Goal: Use online tool/utility: Utilize a website feature to perform a specific function

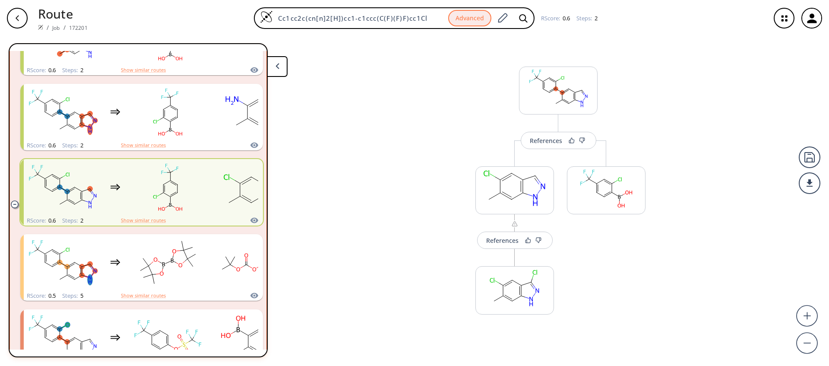
scroll to position [310, 0]
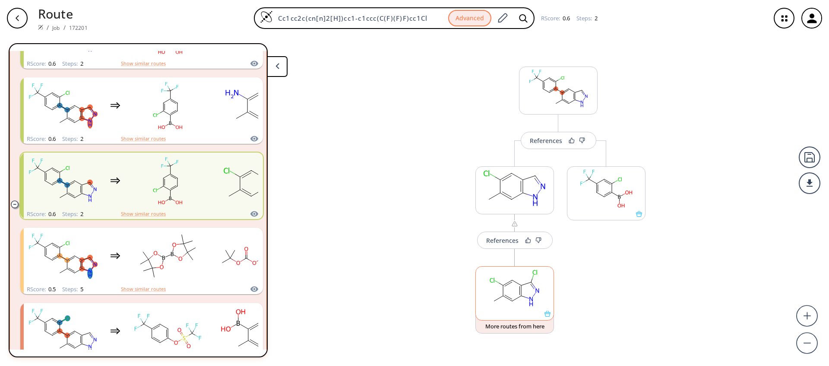
click at [533, 304] on rect at bounding box center [515, 288] width 78 height 44
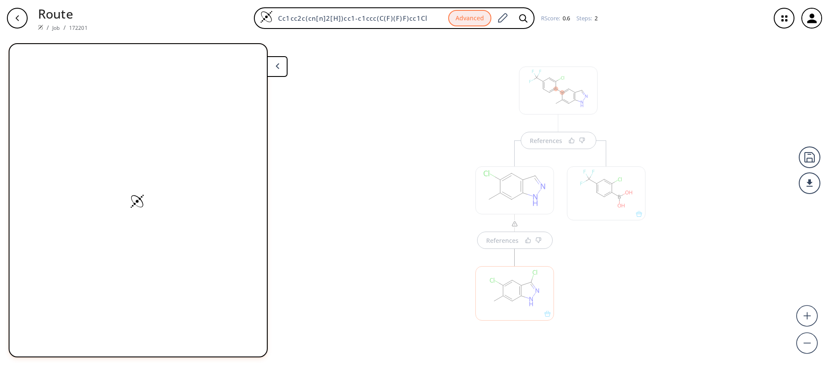
scroll to position [13, 0]
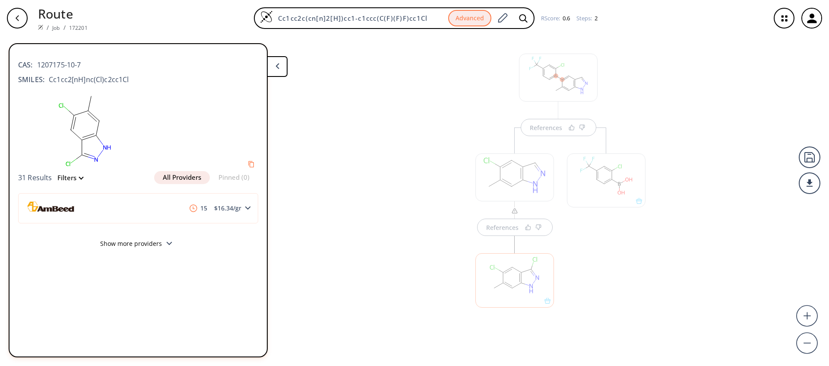
click at [145, 236] on button "Show more providers" at bounding box center [138, 244] width 240 height 20
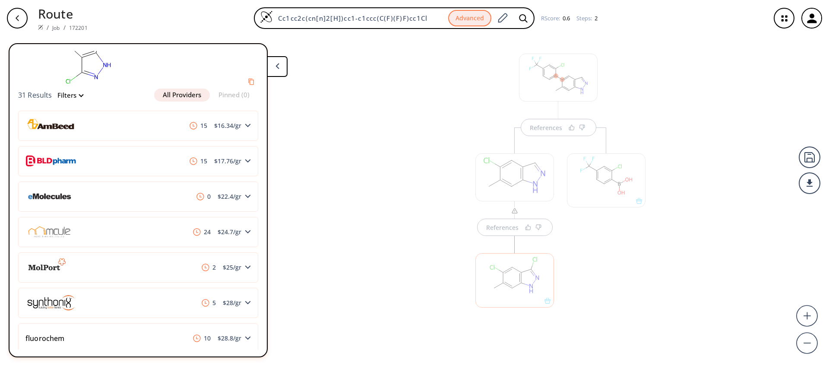
scroll to position [0, 0]
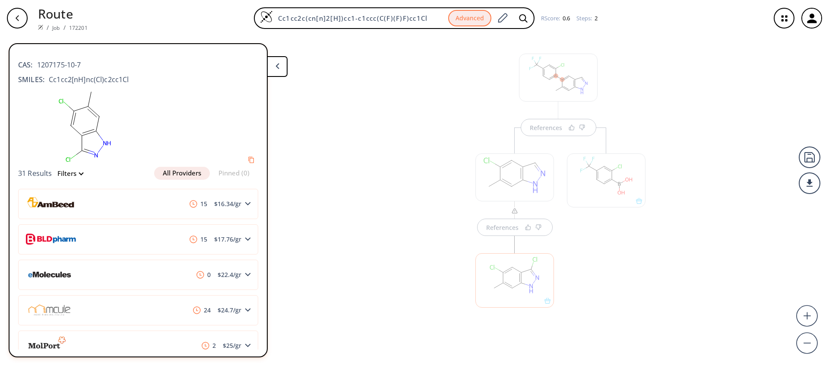
click at [620, 235] on div at bounding box center [606, 234] width 87 height 214
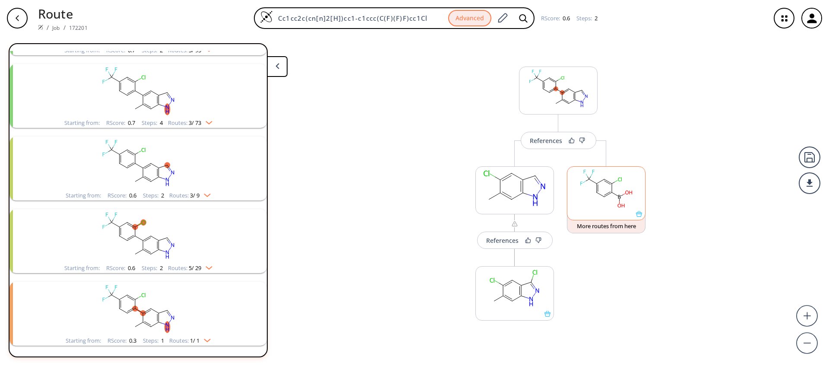
click at [601, 218] on div at bounding box center [606, 193] width 79 height 54
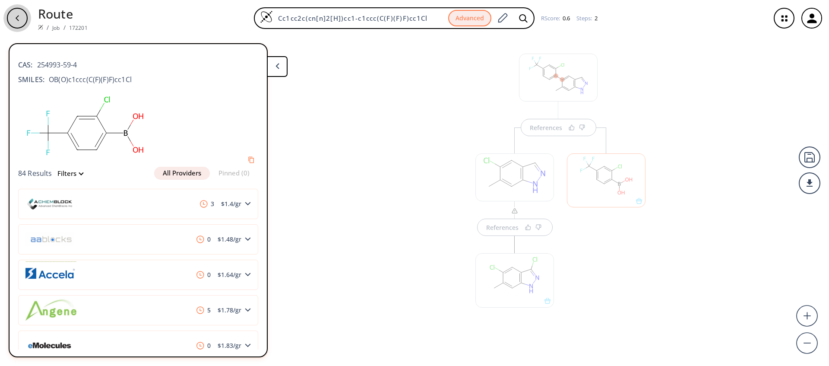
click at [18, 18] on icon "button" at bounding box center [17, 18] width 7 height 7
click at [11, 18] on div "button" at bounding box center [17, 18] width 21 height 21
click at [782, 13] on icon "button" at bounding box center [784, 18] width 23 height 23
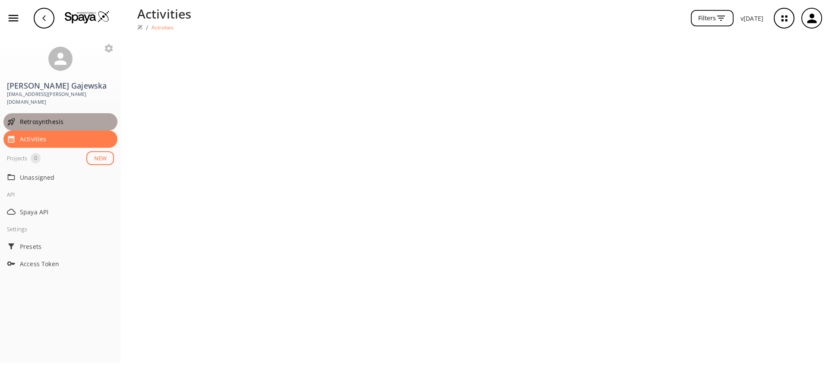
click at [67, 118] on span "Retrosynthesis" at bounding box center [67, 121] width 94 height 9
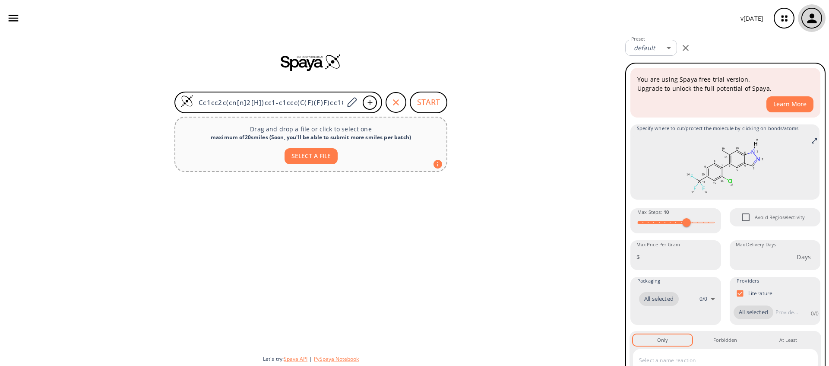
click at [813, 15] on icon "button" at bounding box center [811, 17] width 9 height 9
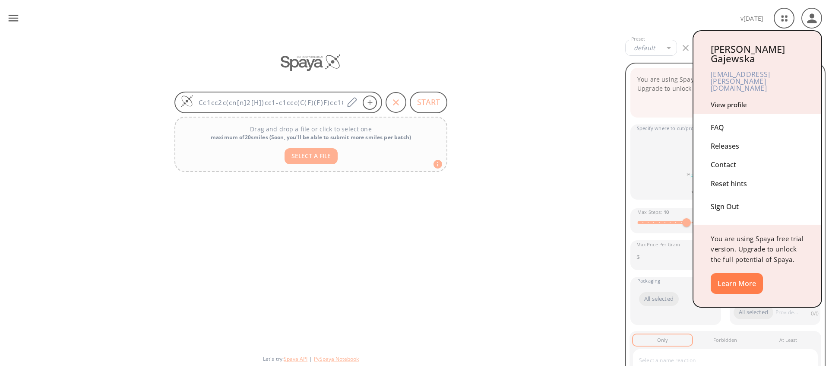
click at [9, 18] on div at bounding box center [414, 183] width 829 height 366
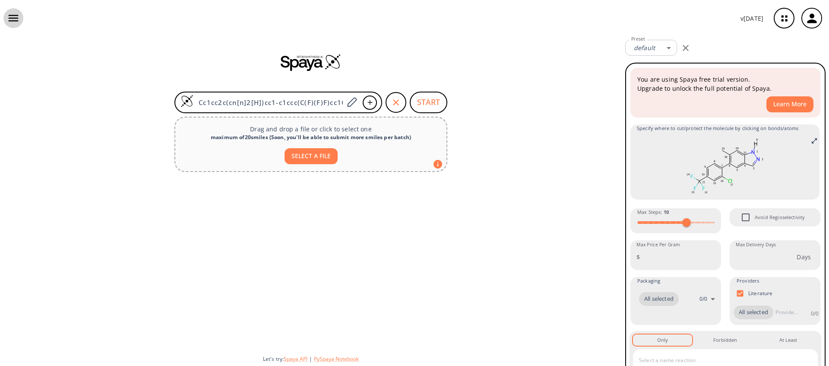
click at [12, 19] on icon "button" at bounding box center [14, 18] width 10 height 6
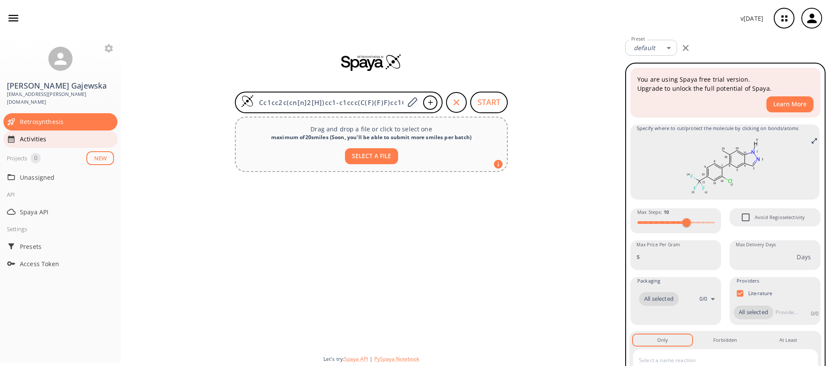
click at [69, 134] on span "Activities" at bounding box center [67, 138] width 94 height 9
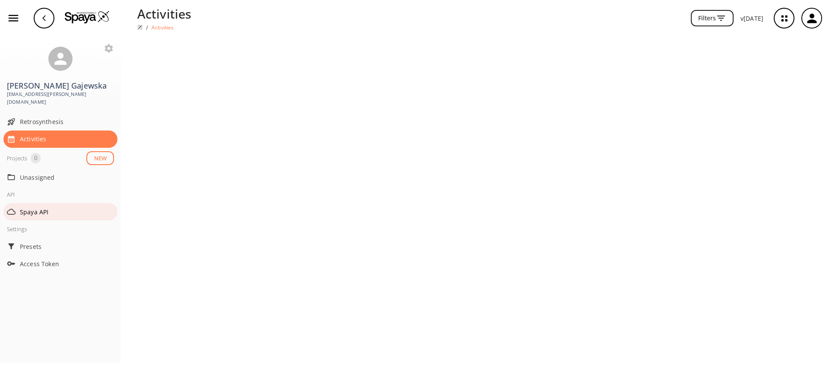
click at [55, 208] on span "Spaya API" at bounding box center [67, 211] width 94 height 9
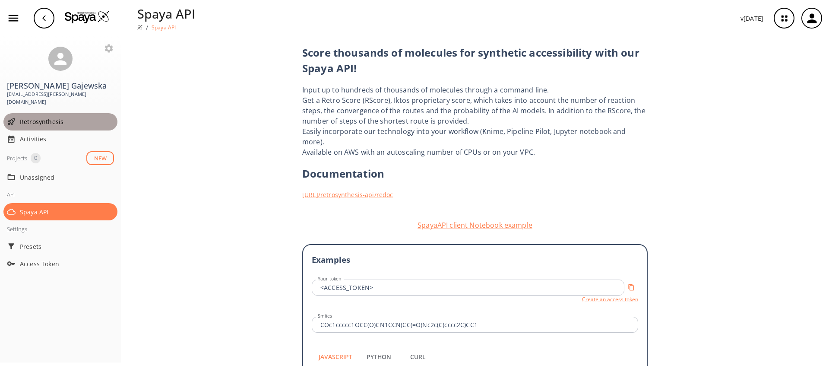
click at [52, 117] on span "Retrosynthesis" at bounding box center [67, 121] width 94 height 9
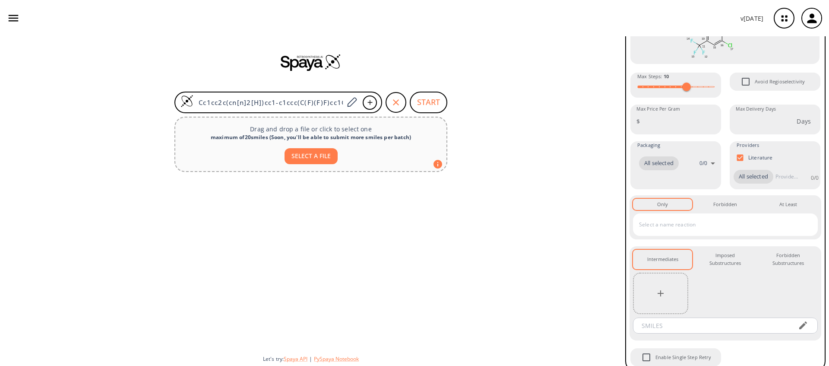
scroll to position [144, 0]
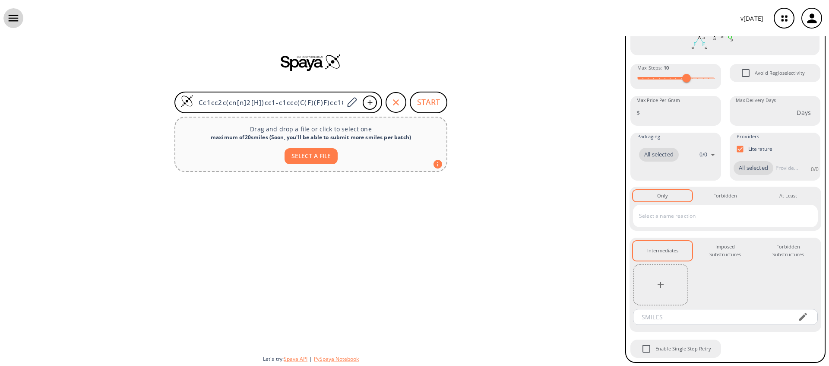
click at [8, 15] on icon "button" at bounding box center [13, 18] width 13 height 13
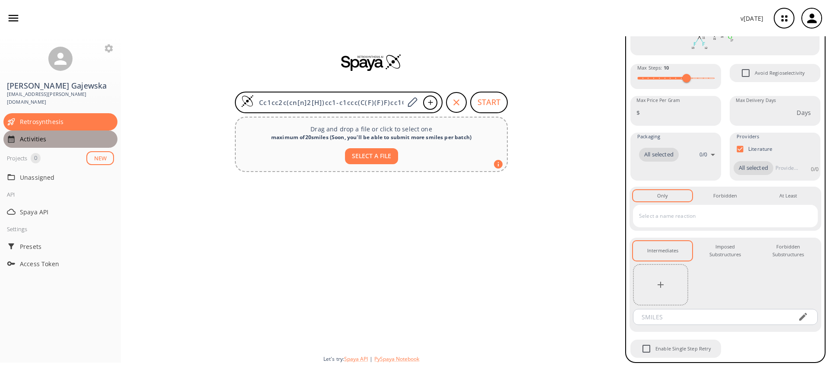
click at [41, 134] on span "Activities" at bounding box center [67, 138] width 94 height 9
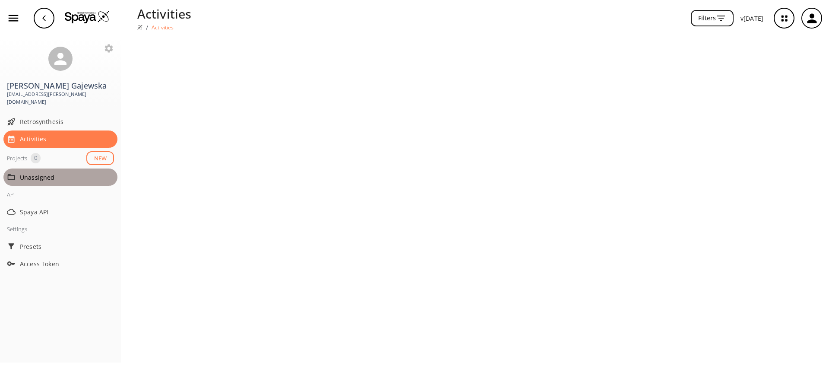
click at [42, 173] on span "Unassigned" at bounding box center [67, 177] width 94 height 9
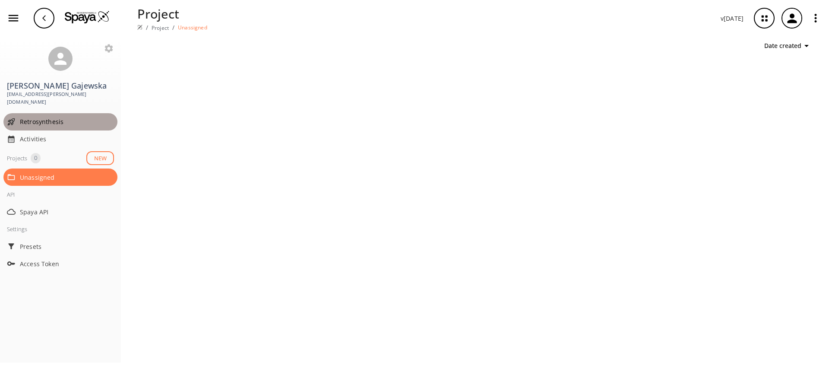
click at [58, 117] on span "Retrosynthesis" at bounding box center [67, 121] width 94 height 9
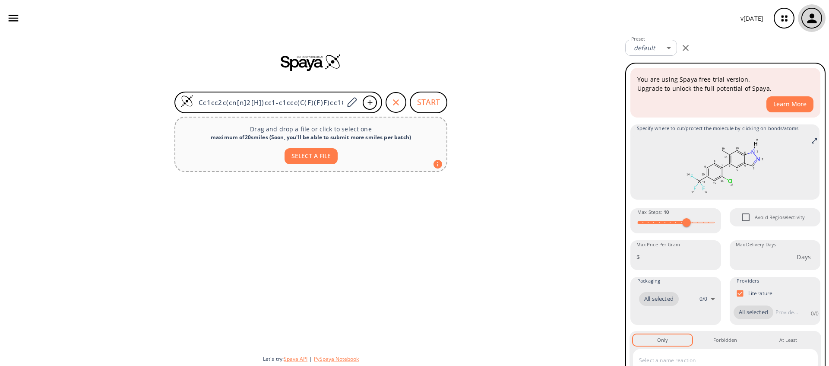
click at [809, 20] on icon "button" at bounding box center [811, 17] width 9 height 9
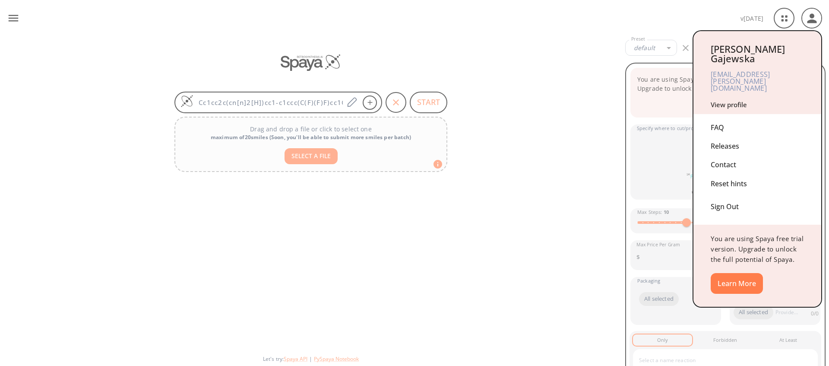
click at [786, 19] on div at bounding box center [414, 183] width 829 height 366
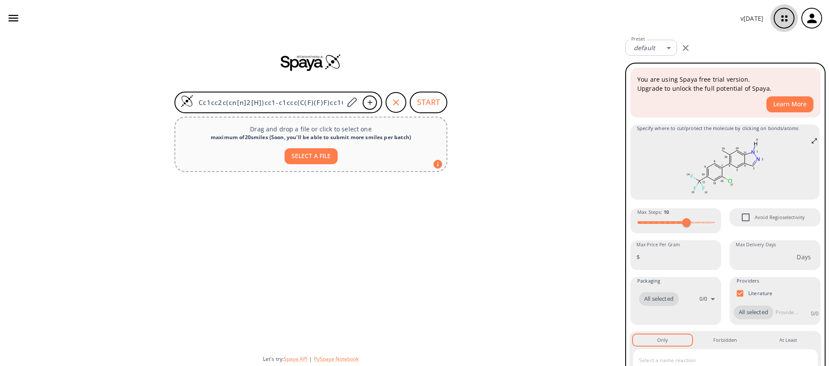
click at [786, 19] on icon "button" at bounding box center [784, 18] width 23 height 23
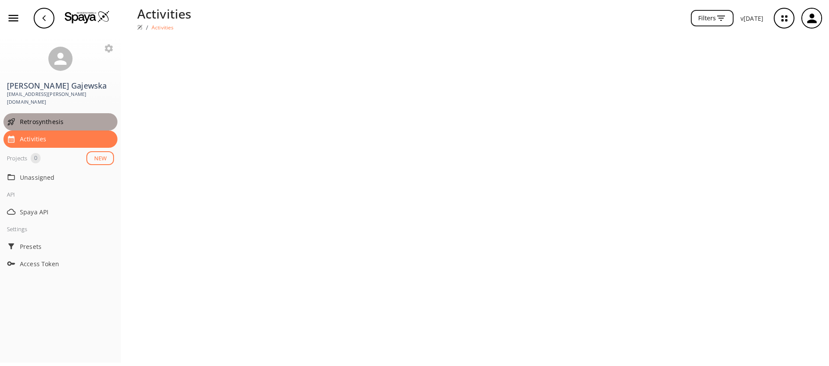
click at [51, 117] on span "Retrosynthesis" at bounding box center [67, 121] width 94 height 9
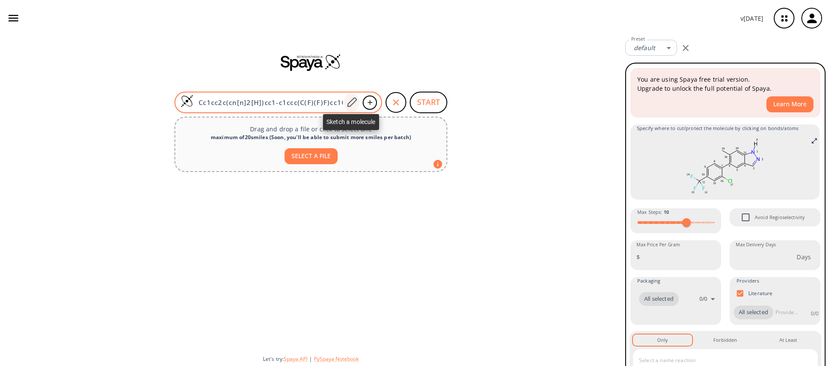
click at [354, 103] on icon at bounding box center [352, 102] width 12 height 11
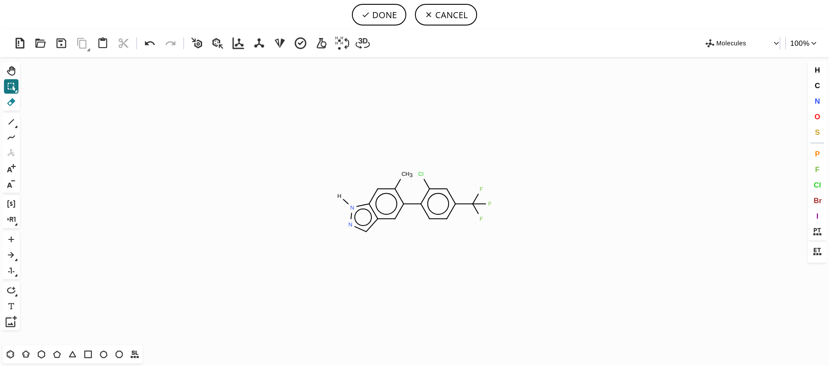
click at [13, 104] on icon at bounding box center [11, 101] width 11 height 11
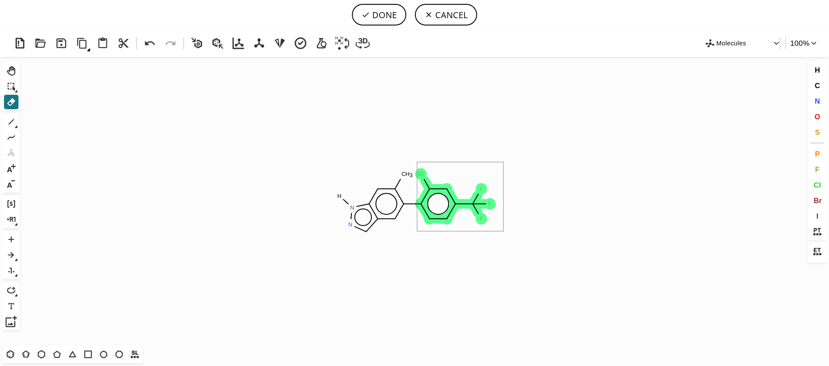
drag, startPoint x: 417, startPoint y: 162, endPoint x: 503, endPoint y: 231, distance: 110.6
click at [503, 231] on icon "Created with [PERSON_NAME] 2.3.0 C H 3 N N H F F F Cl" at bounding box center [414, 201] width 782 height 288
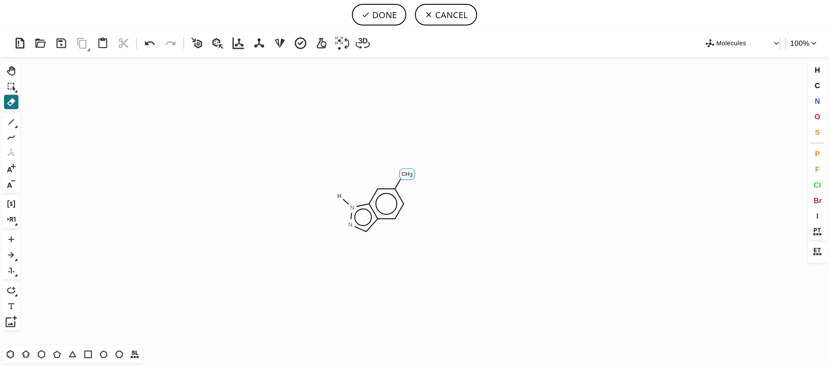
click at [404, 175] on tspan "C" at bounding box center [404, 174] width 4 height 6
click at [385, 8] on button "DONE" at bounding box center [379, 15] width 54 height 22
type input "c1ccc2cn[n]([H])c2c1"
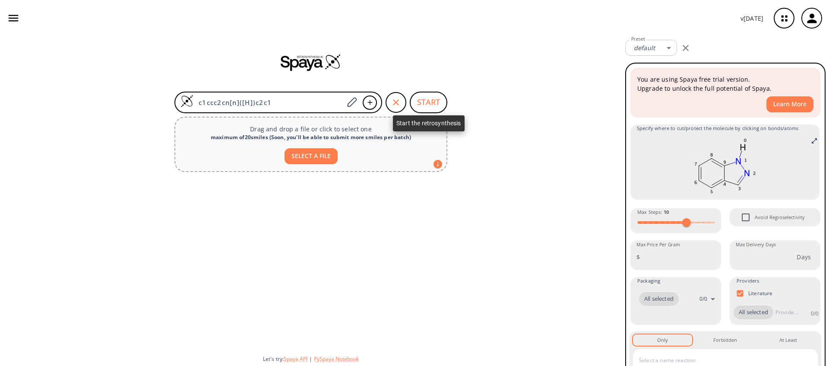
click at [432, 96] on button "START" at bounding box center [429, 103] width 38 height 22
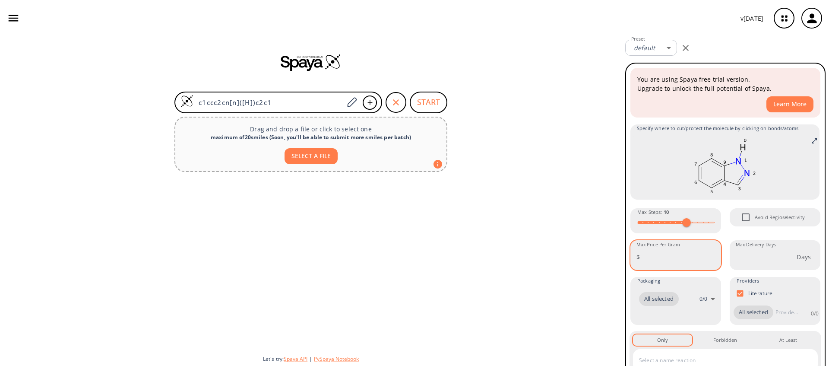
click at [658, 261] on input "Max Price Per Gram" at bounding box center [682, 256] width 78 height 23
type input "100"
click at [491, 183] on div at bounding box center [311, 261] width 622 height 173
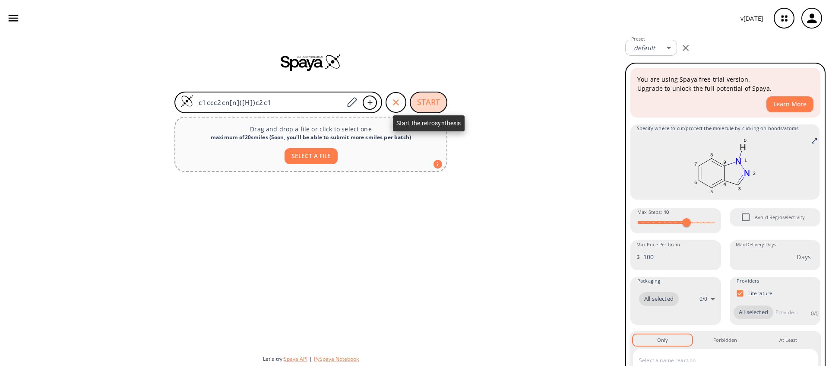
click at [431, 104] on button "START" at bounding box center [429, 103] width 38 height 22
click at [432, 106] on button "START" at bounding box center [429, 103] width 38 height 22
click at [428, 98] on button "START" at bounding box center [429, 103] width 38 height 22
click at [427, 98] on button "START" at bounding box center [429, 103] width 38 height 22
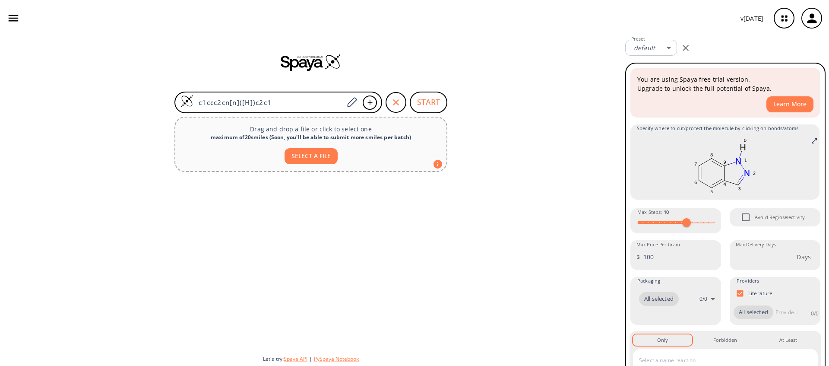
scroll to position [144, 0]
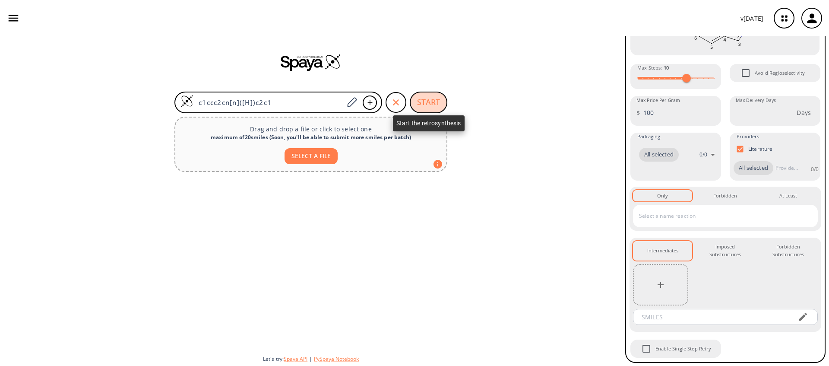
click at [416, 99] on button "START" at bounding box center [429, 103] width 38 height 22
click at [388, 104] on div "button" at bounding box center [396, 102] width 21 height 21
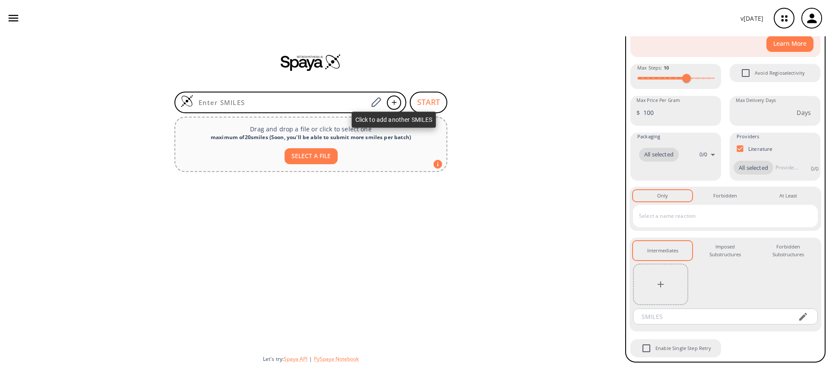
scroll to position [60, 0]
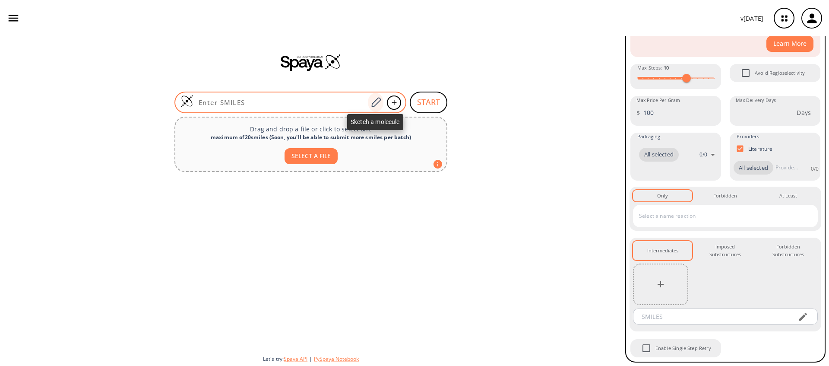
click at [370, 104] on icon at bounding box center [376, 102] width 12 height 11
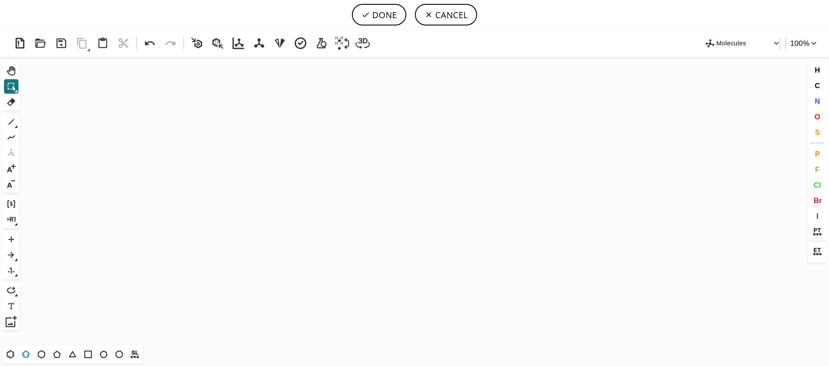
click at [21, 354] on icon at bounding box center [25, 353] width 11 height 11
click at [221, 134] on icon "Created with [PERSON_NAME] 2.3.0" at bounding box center [414, 201] width 782 height 288
click at [5, 355] on icon at bounding box center [10, 353] width 11 height 11
click at [11, 81] on icon at bounding box center [11, 86] width 11 height 11
click at [385, 13] on button "DONE" at bounding box center [379, 15] width 54 height 22
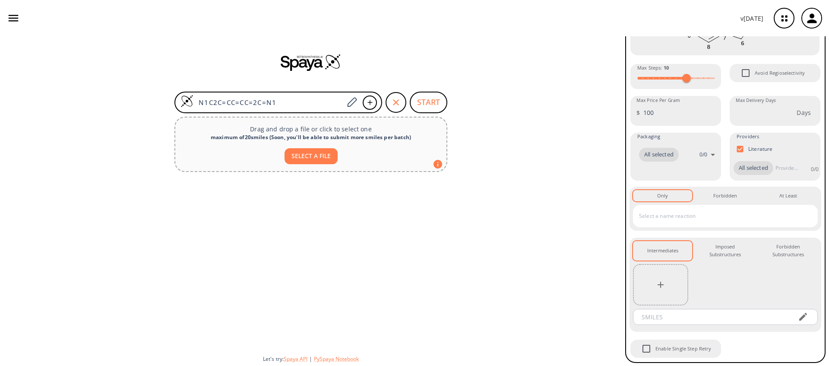
scroll to position [144, 0]
click at [426, 104] on button "START" at bounding box center [429, 103] width 38 height 22
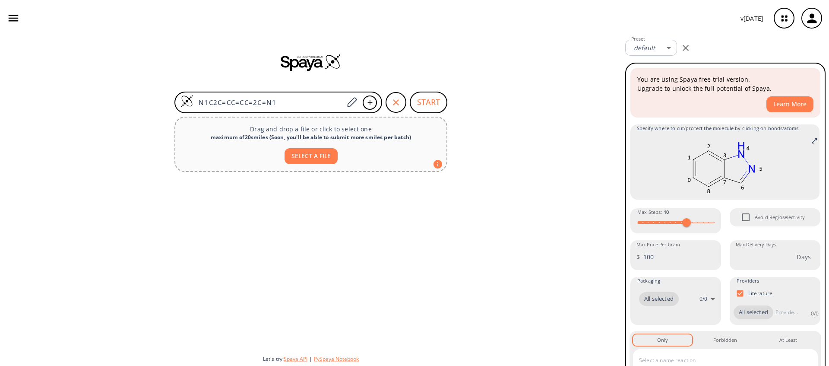
click at [22, 19] on button "button" at bounding box center [13, 18] width 20 height 20
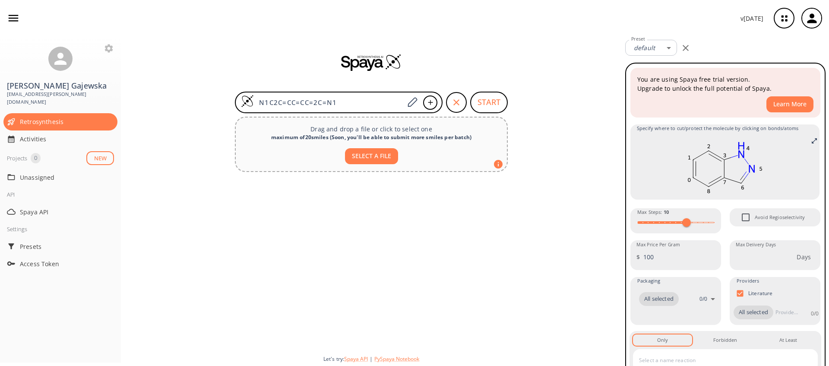
click at [39, 106] on div "Retrosynthesis Activities Projects 0 NEW Unassigned API Spaya API Settings Pres…" at bounding box center [60, 234] width 121 height 256
click at [37, 117] on span "Retrosynthesis" at bounding box center [67, 121] width 94 height 9
type input "Cc1cc2c(cn[n]2[H])cc1-c1ccc(C(F)(F)F)cc1Cl"
